Goal: Information Seeking & Learning: Stay updated

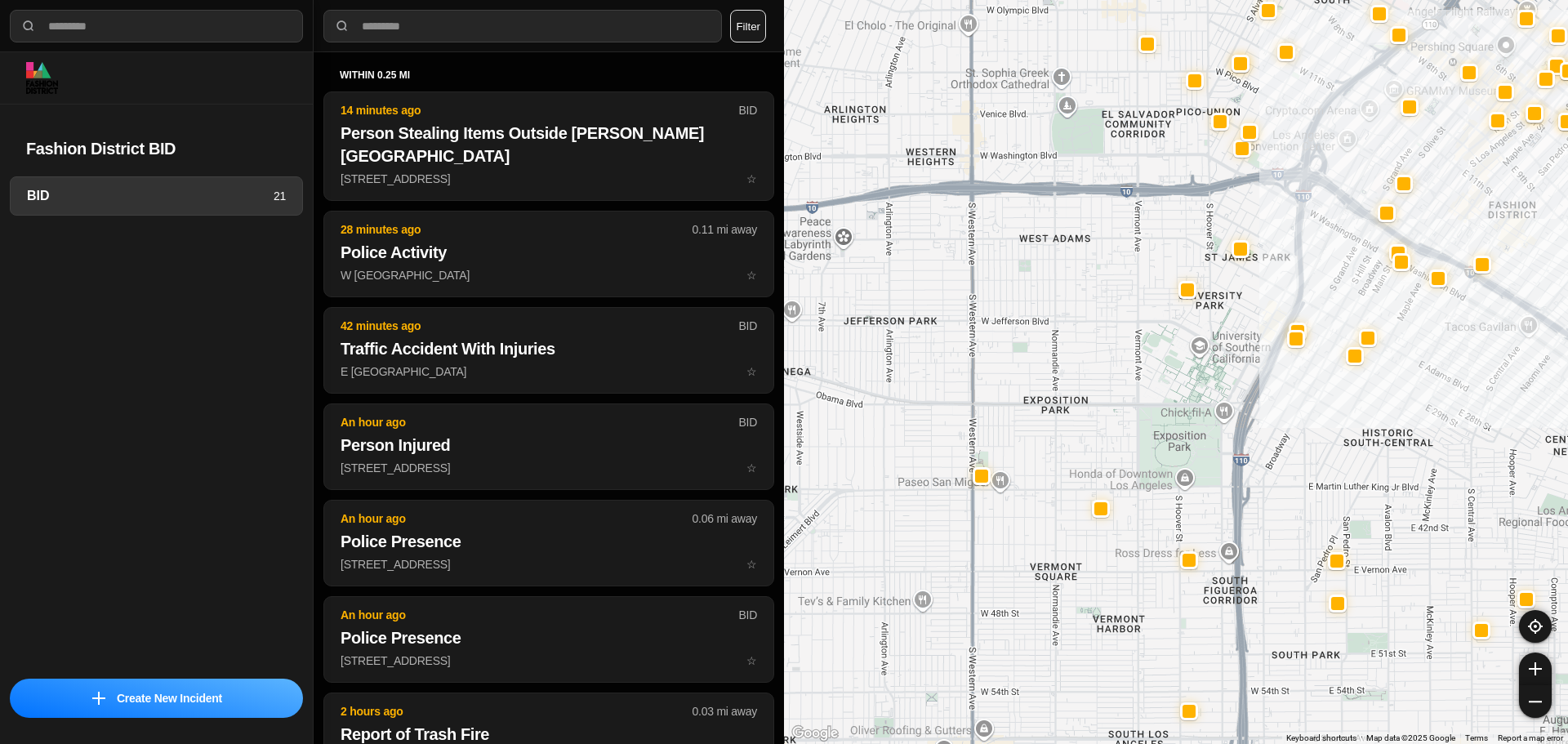
select select "*"
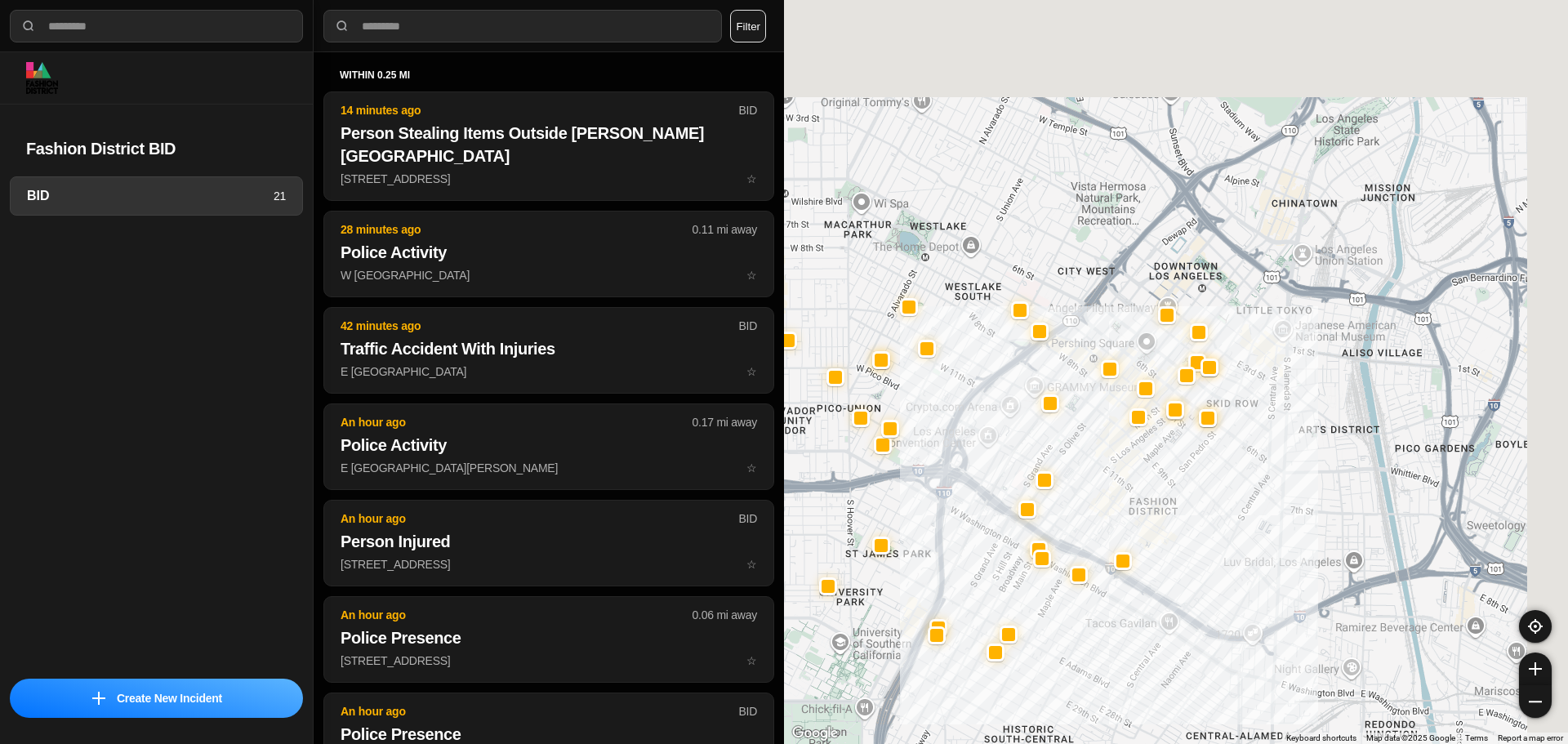
drag, startPoint x: 1327, startPoint y: 278, endPoint x: 1015, endPoint y: 481, distance: 372.2
click at [1015, 481] on div at bounding box center [1176, 372] width 784 height 744
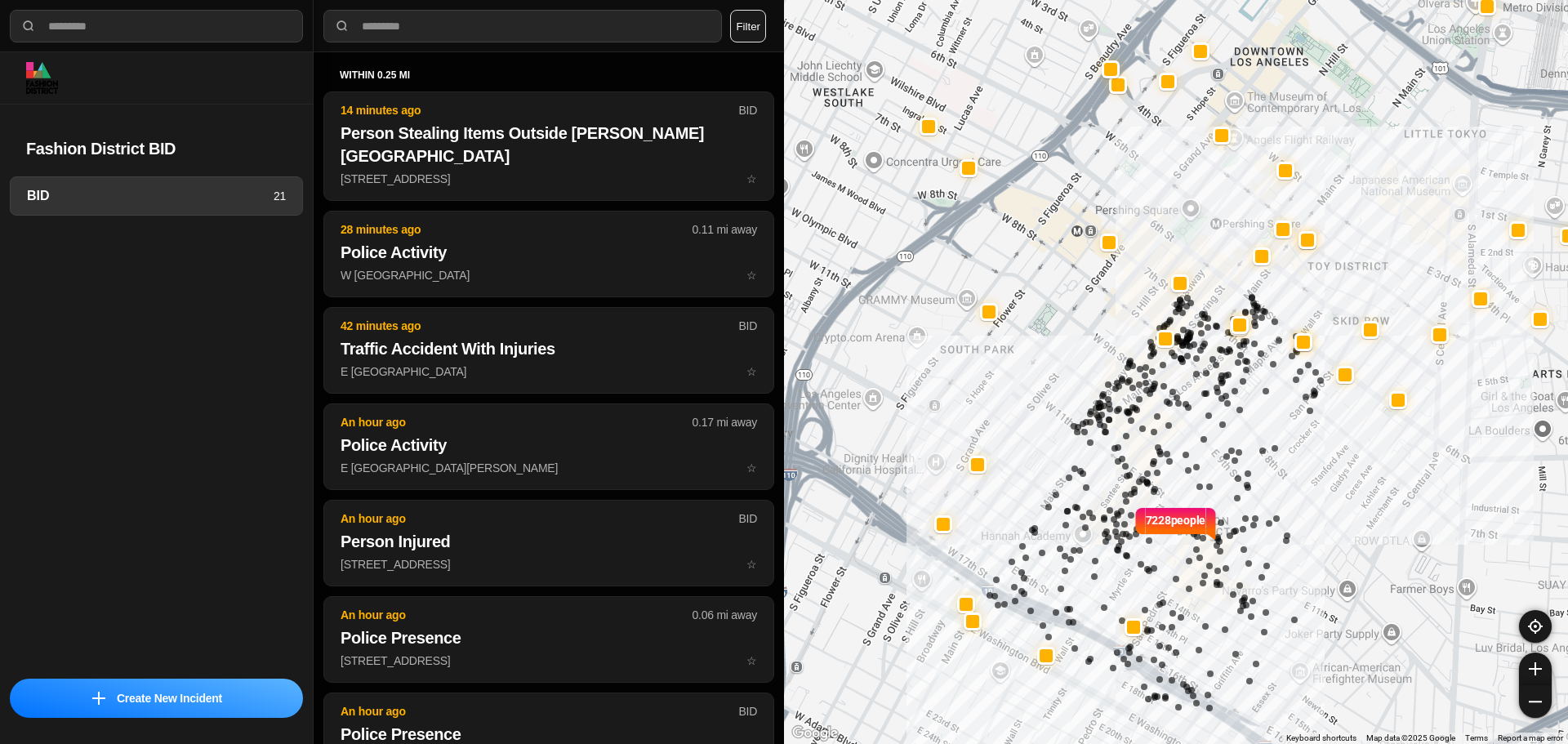
drag, startPoint x: 1147, startPoint y: 432, endPoint x: 1175, endPoint y: 409, distance: 36.2
click at [1175, 409] on div "7228 people" at bounding box center [1176, 372] width 784 height 744
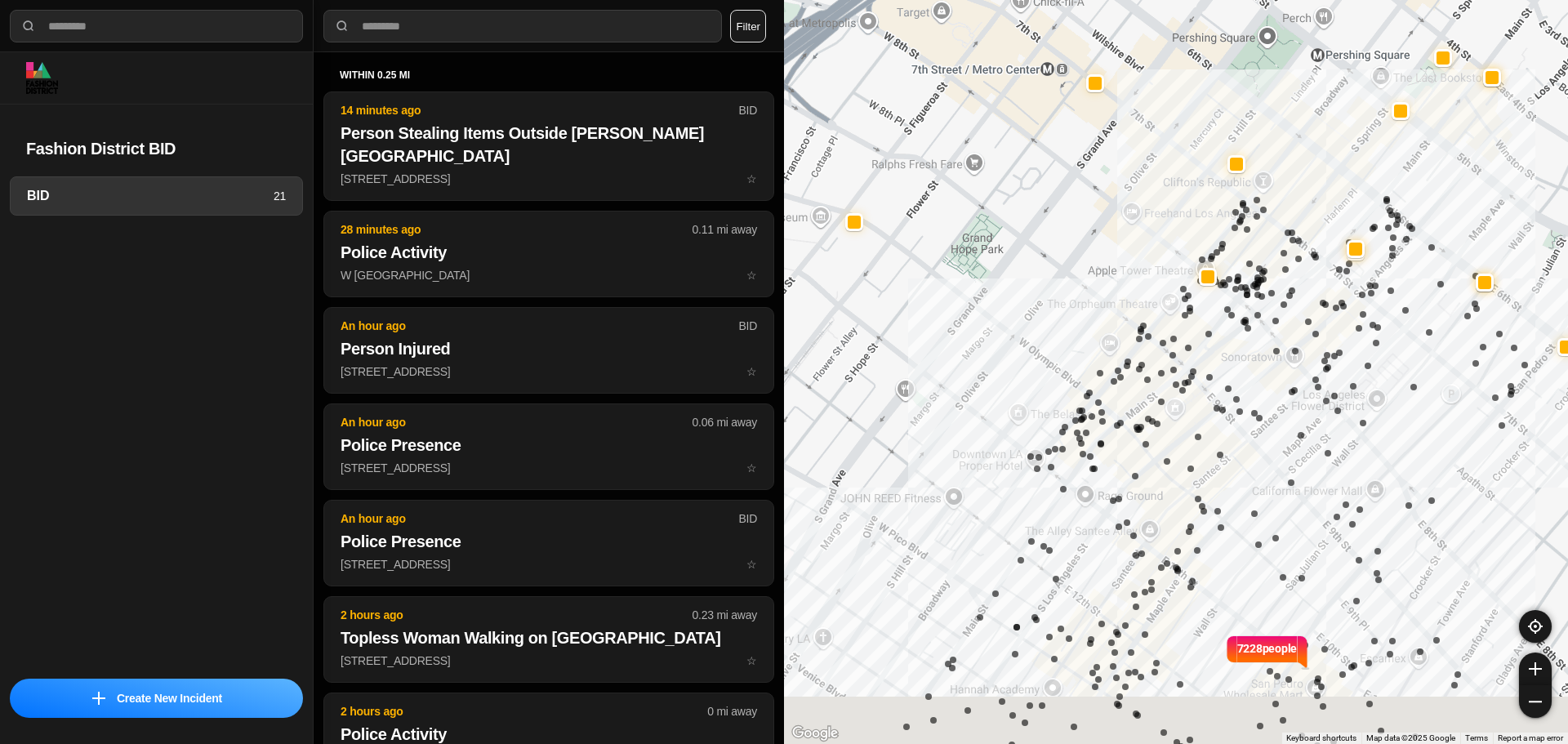
drag, startPoint x: 1253, startPoint y: 469, endPoint x: 1316, endPoint y: 362, distance: 124.2
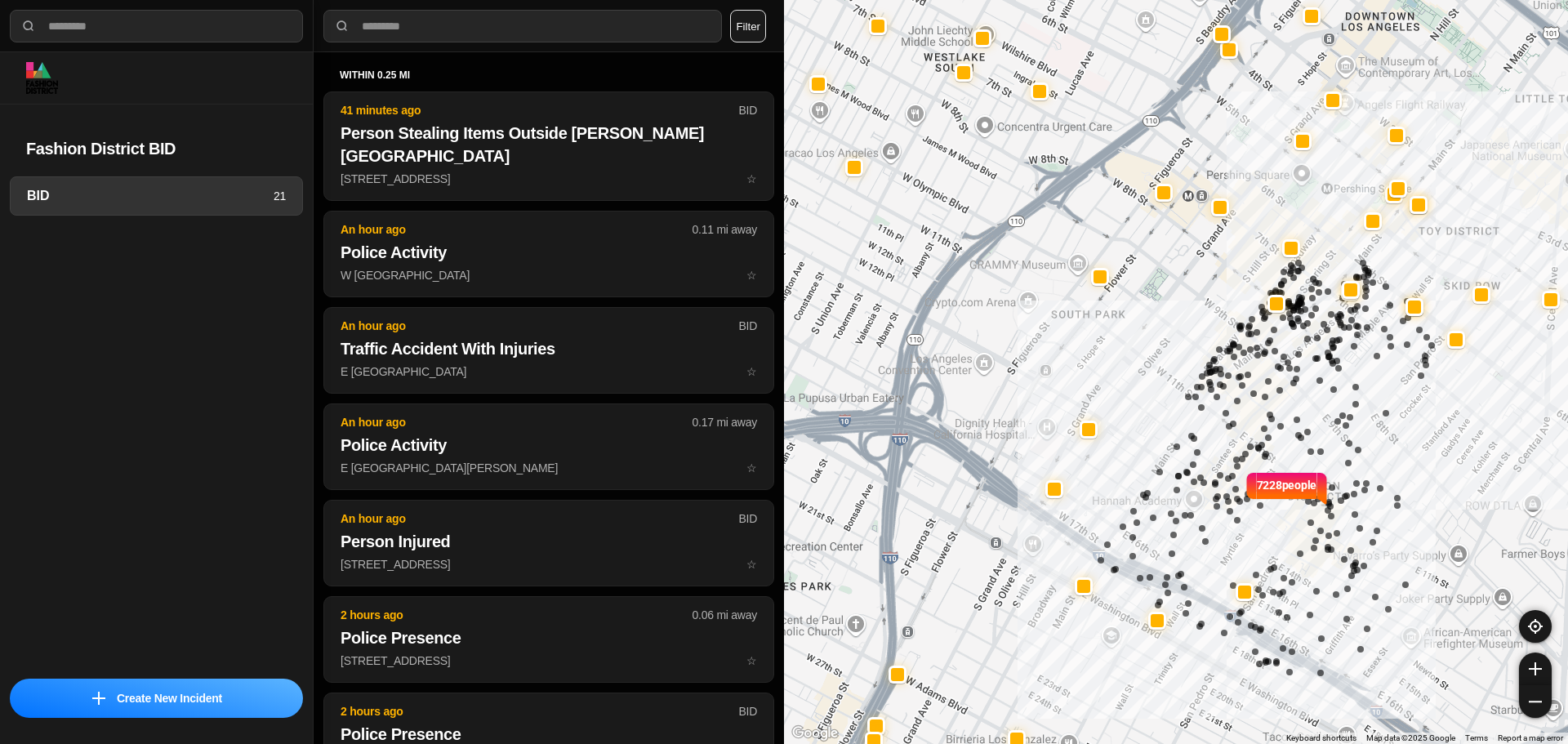
select select "*"
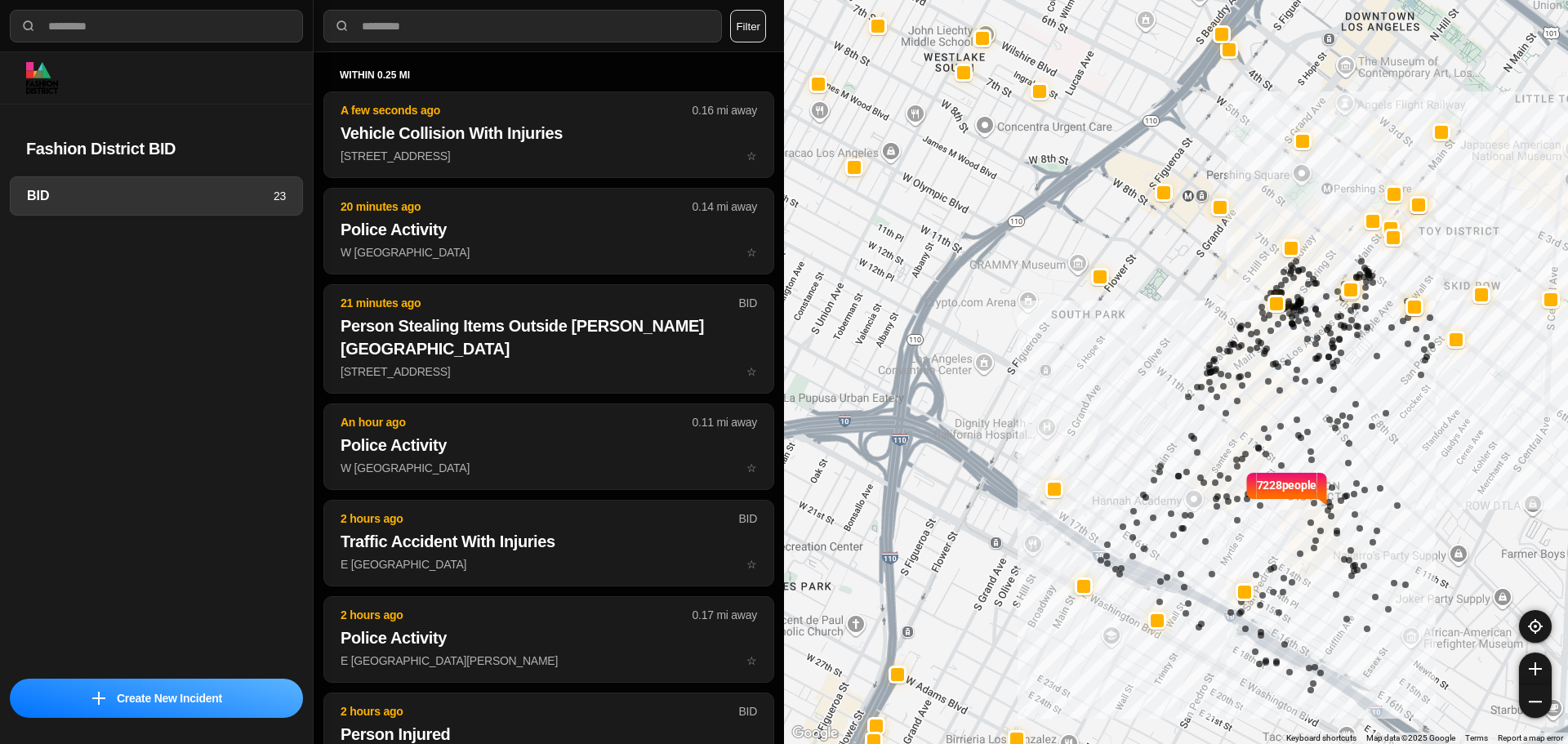
select select "*"
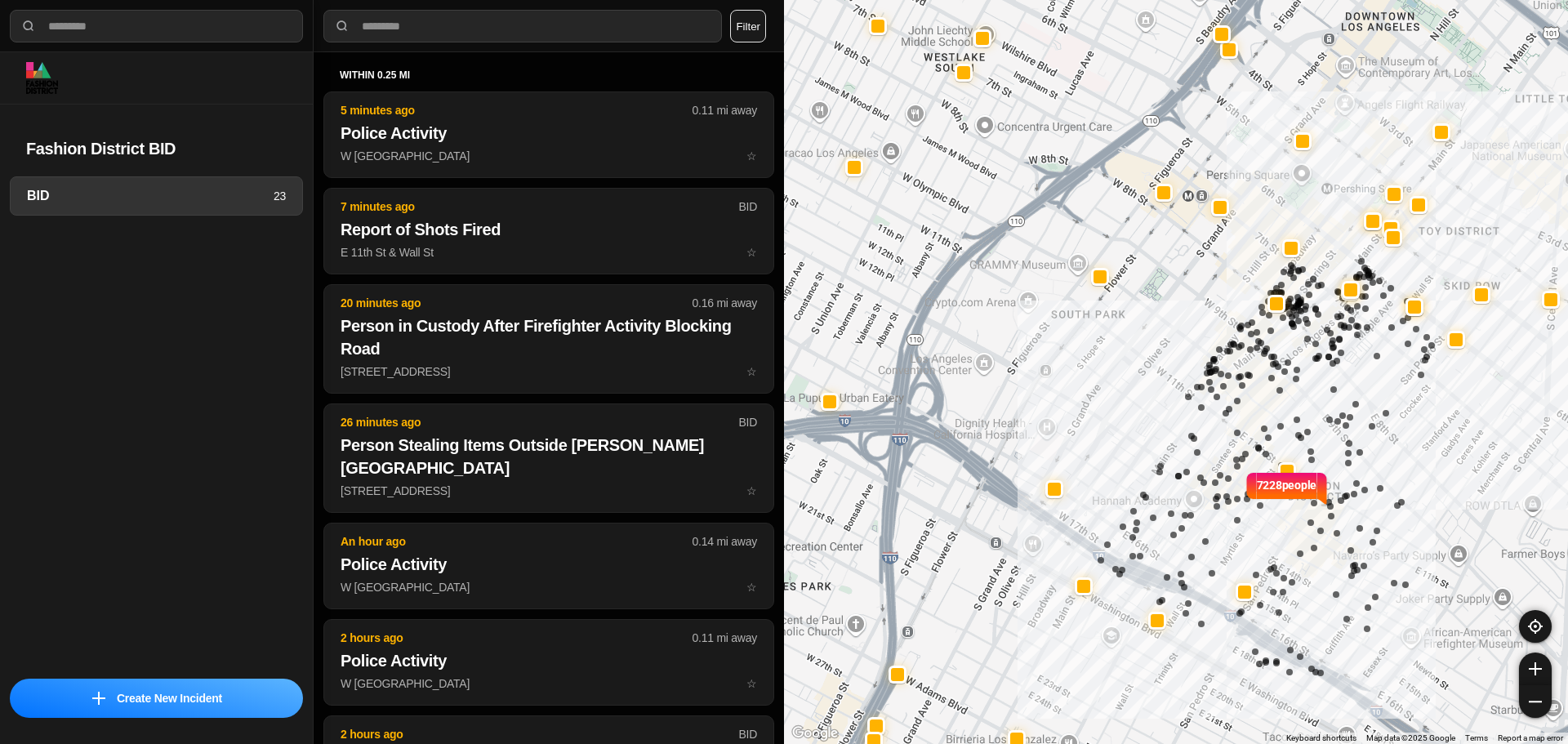
select select "*"
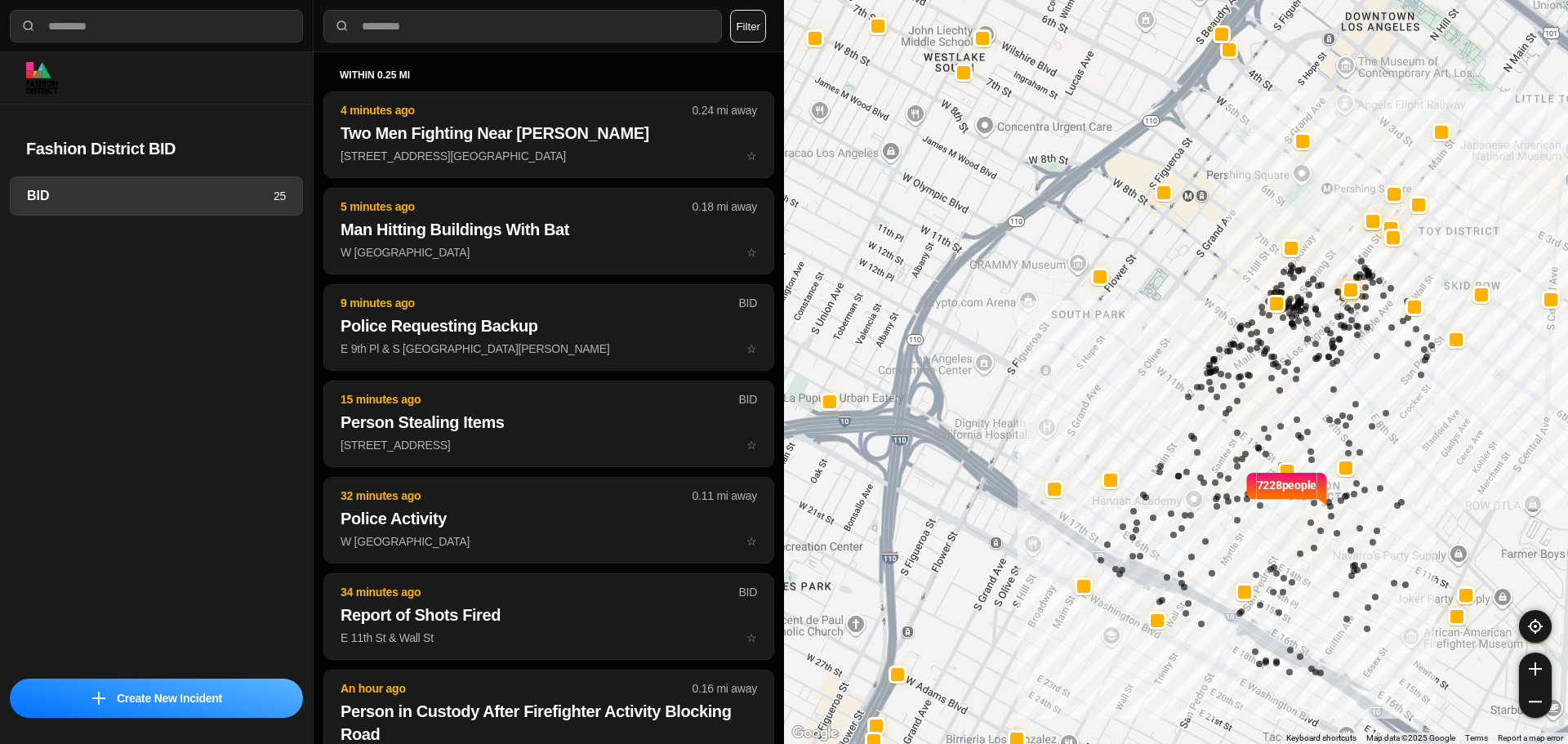
select select "*"
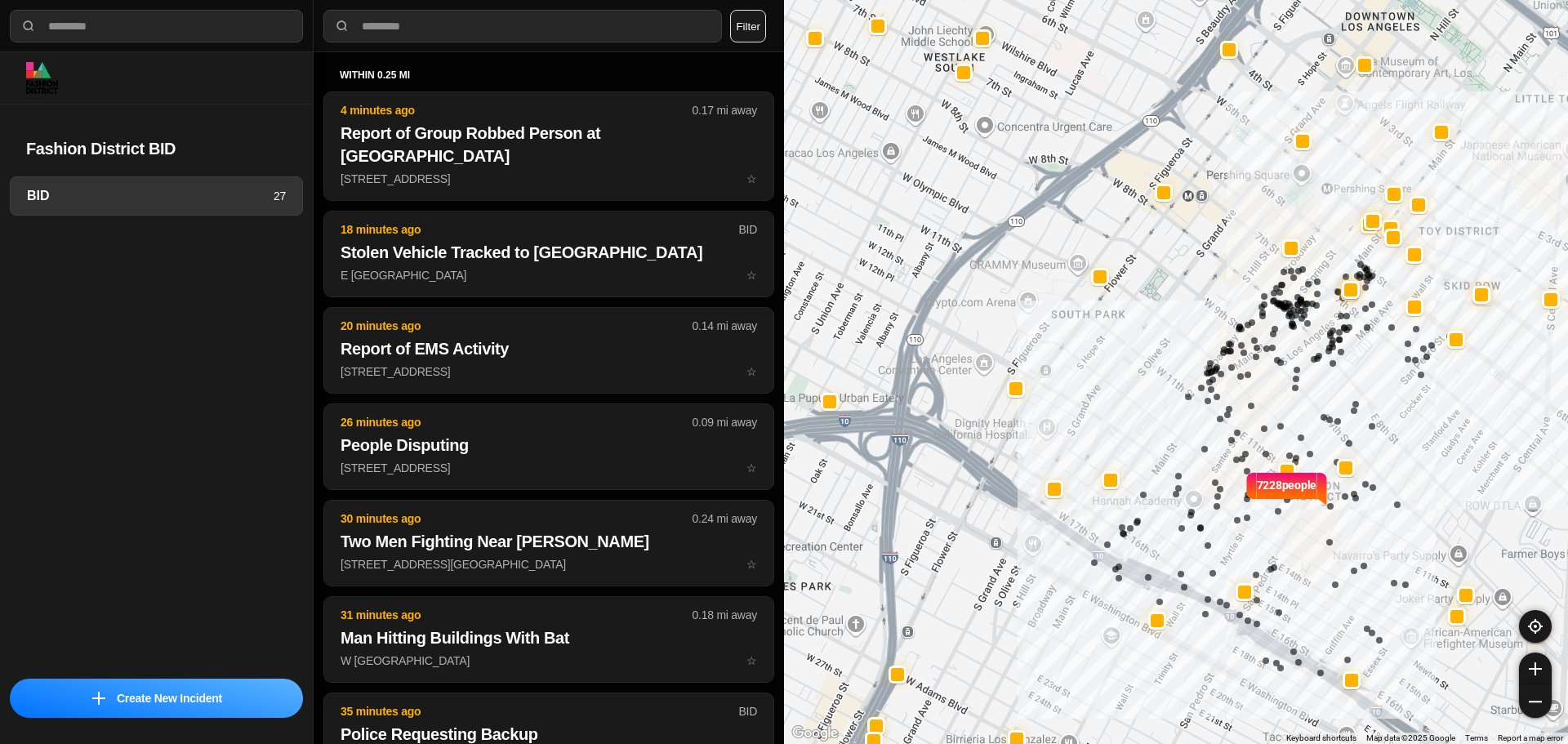
select select "*"
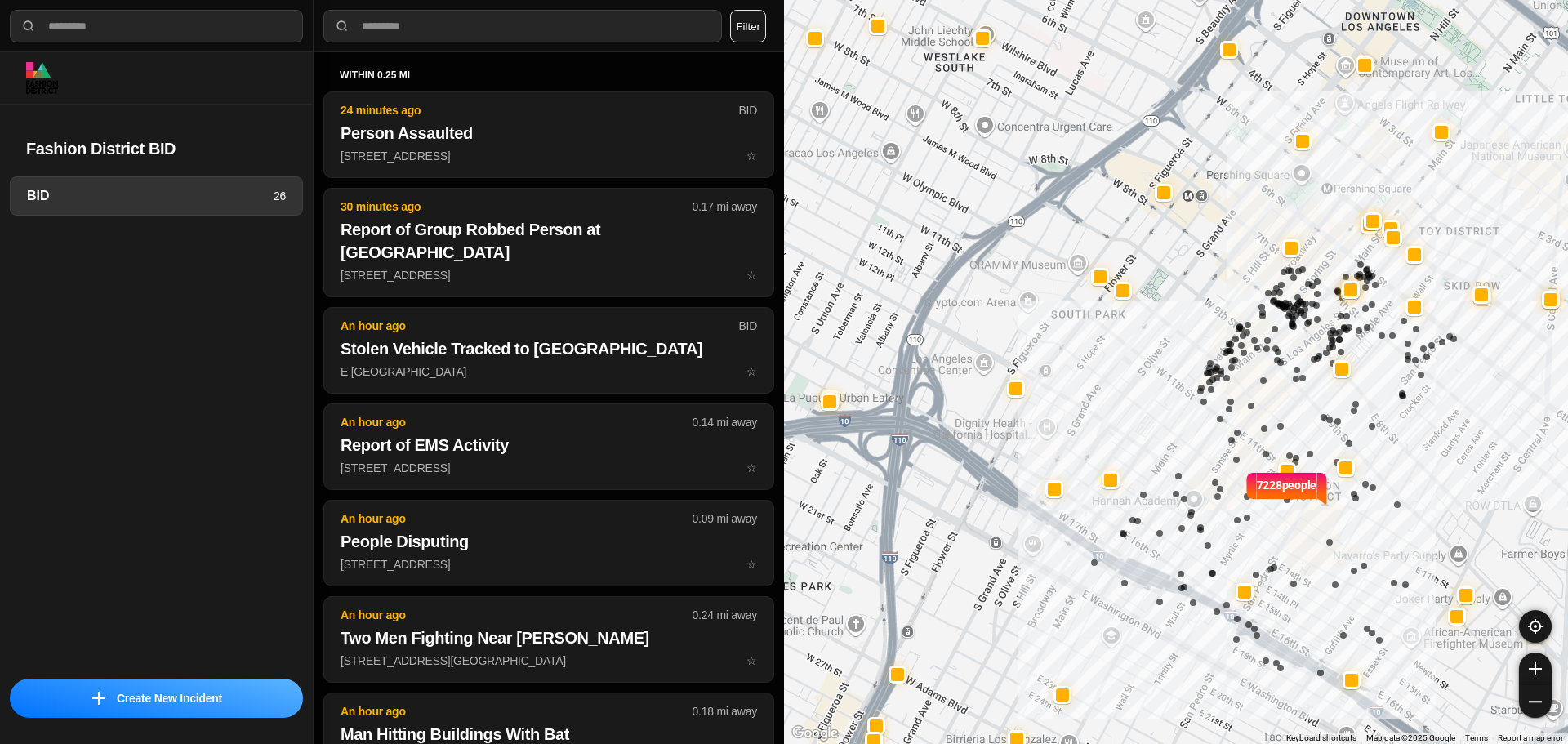
select select "*"
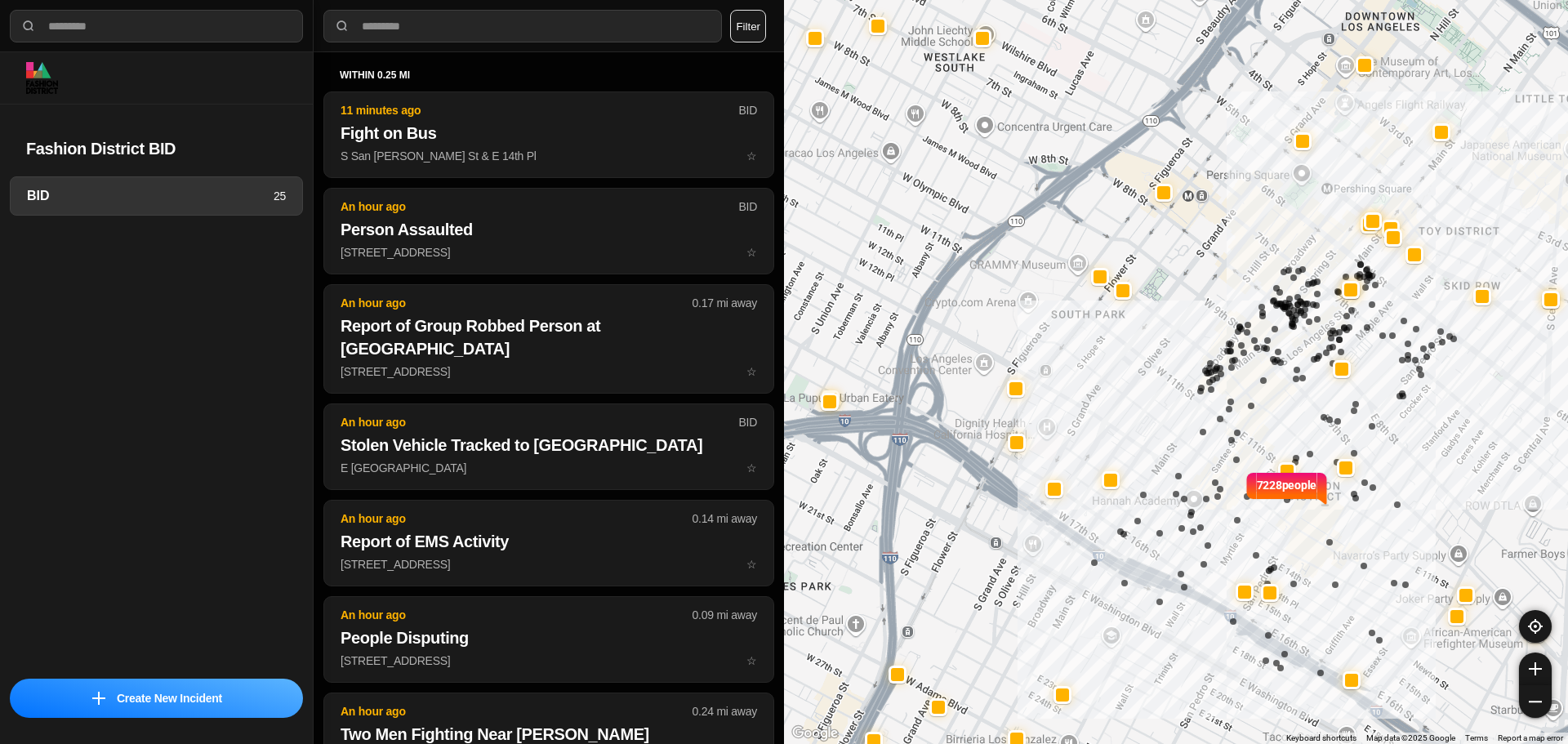
select select "*"
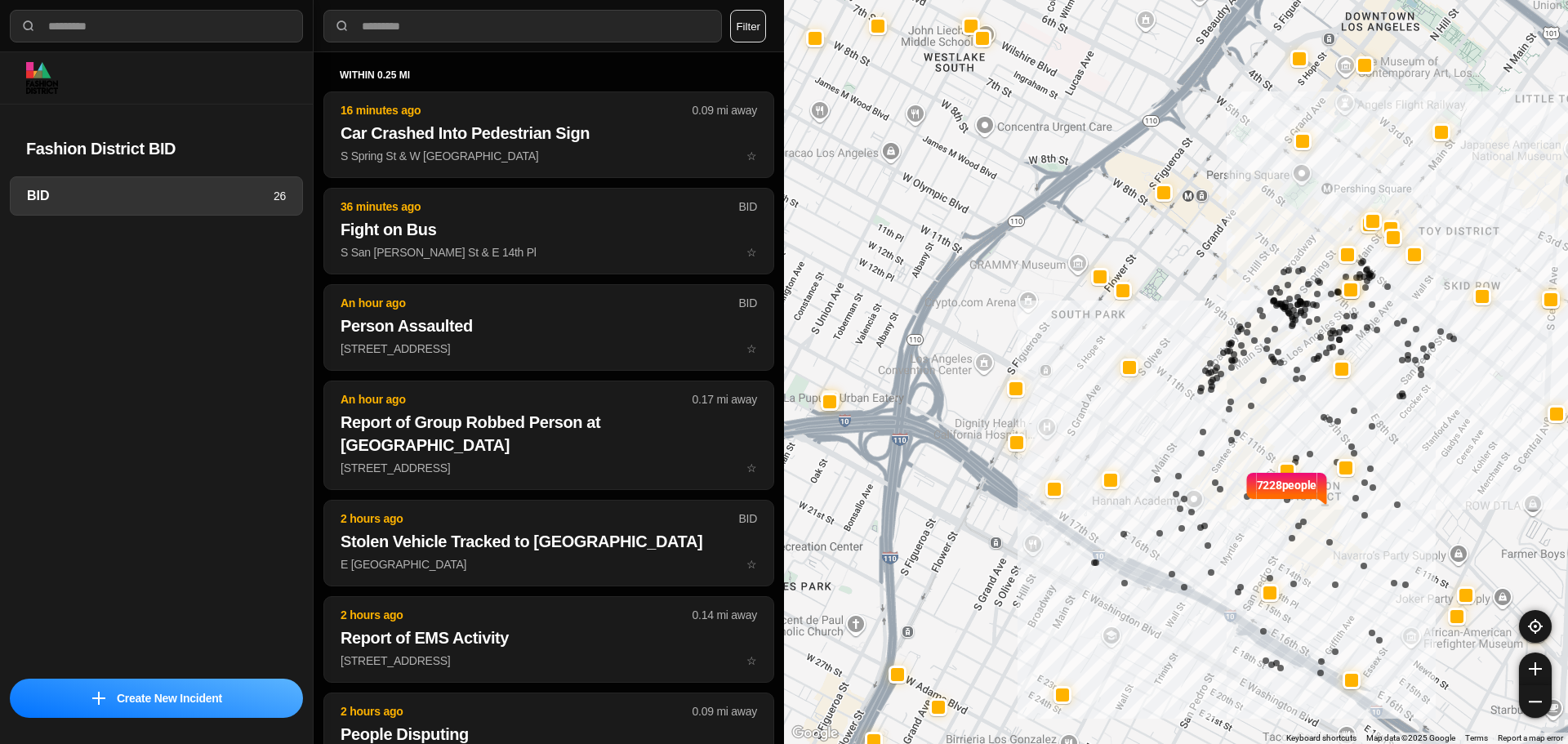
select select "*"
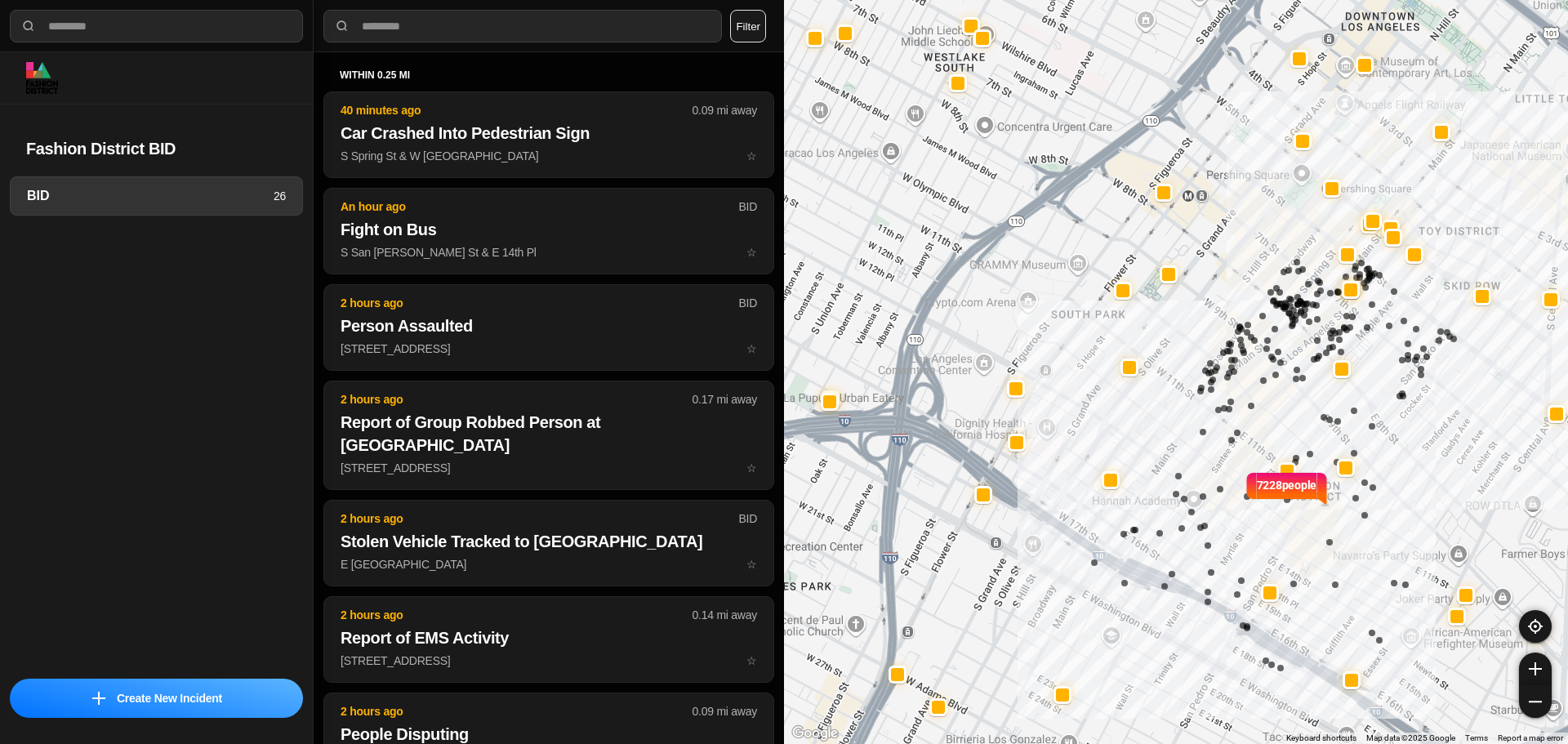
select select "*"
